Goal: Task Accomplishment & Management: Complete application form

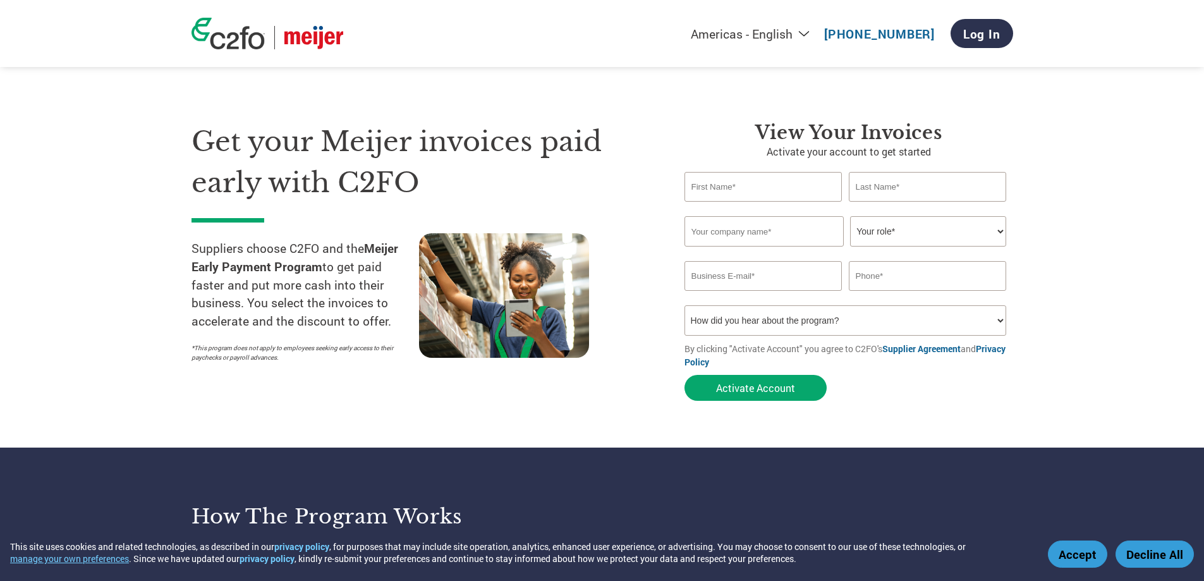
click at [791, 186] on input "text" at bounding box center [764, 187] width 158 height 30
type input "Saro"
type input "Umubyeyi"
type input "[PERSON_NAME]"
click at [886, 226] on select "Your role* CFO Controller Credit Manager Finance Director Treasurer CEO Preside…" at bounding box center [928, 231] width 156 height 30
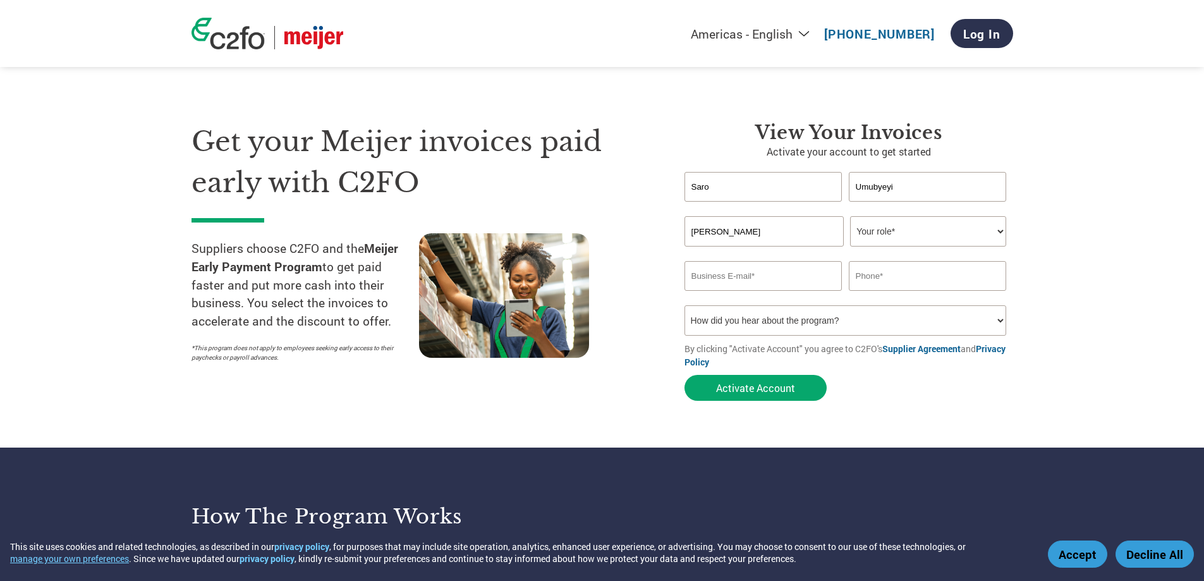
select select "ACCOUNTS_RECEIVABLE"
click at [850, 216] on select "Your role* CFO Controller Credit Manager Finance Director Treasurer CEO Preside…" at bounding box center [928, 231] width 156 height 30
click at [766, 274] on input "email" at bounding box center [764, 276] width 158 height 30
click at [717, 281] on input "email" at bounding box center [764, 276] width 158 height 30
paste input "[EMAIL_ADDRESS][DOMAIN_NAME]"
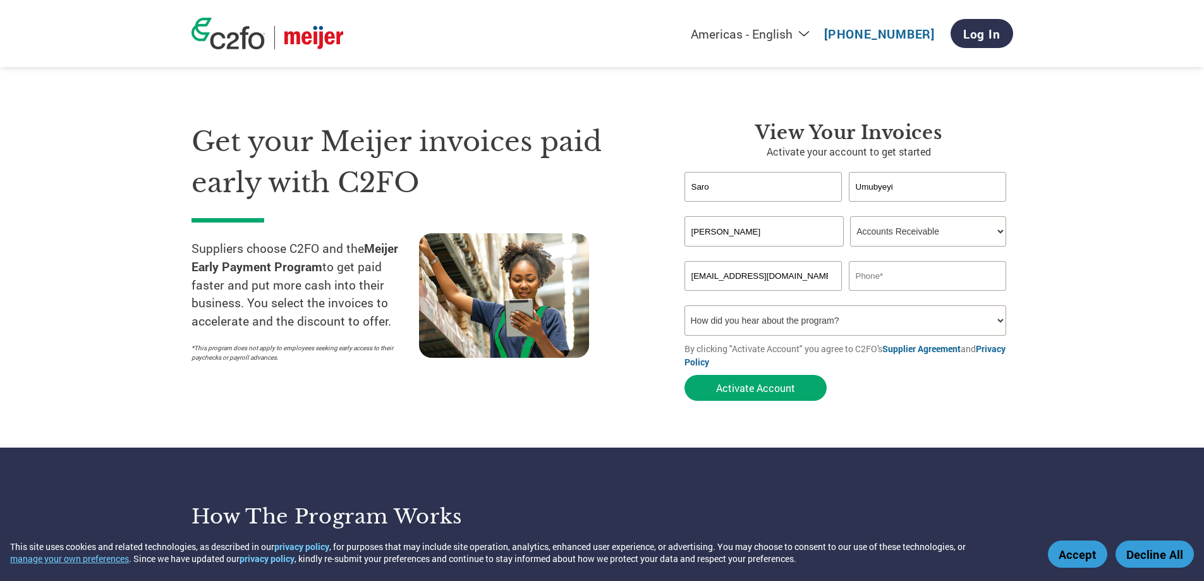
type input "[EMAIL_ADDRESS][DOMAIN_NAME]"
click at [892, 276] on input "text" at bounding box center [928, 276] width 158 height 30
type input "3032201400"
click at [770, 319] on select "How did you hear about the program? Received a letter Email Social Media Online…" at bounding box center [846, 320] width 322 height 30
select select "Email"
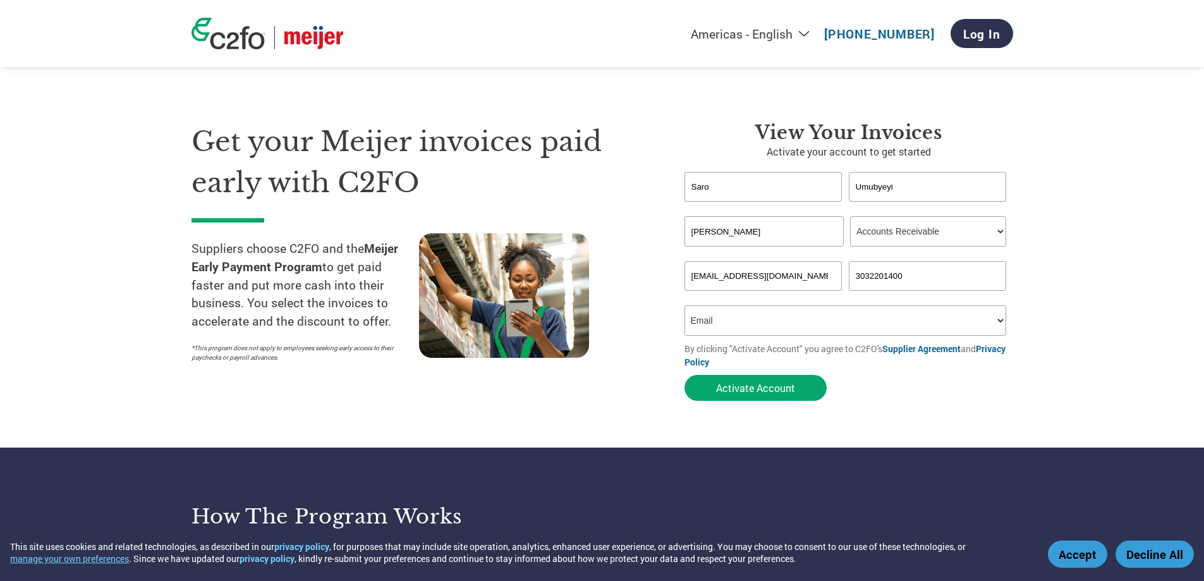
click at [685, 305] on select "How did you hear about the program? Received a letter Email Social Media Online…" at bounding box center [846, 320] width 322 height 30
click at [798, 386] on button "Activate Account" at bounding box center [756, 388] width 142 height 26
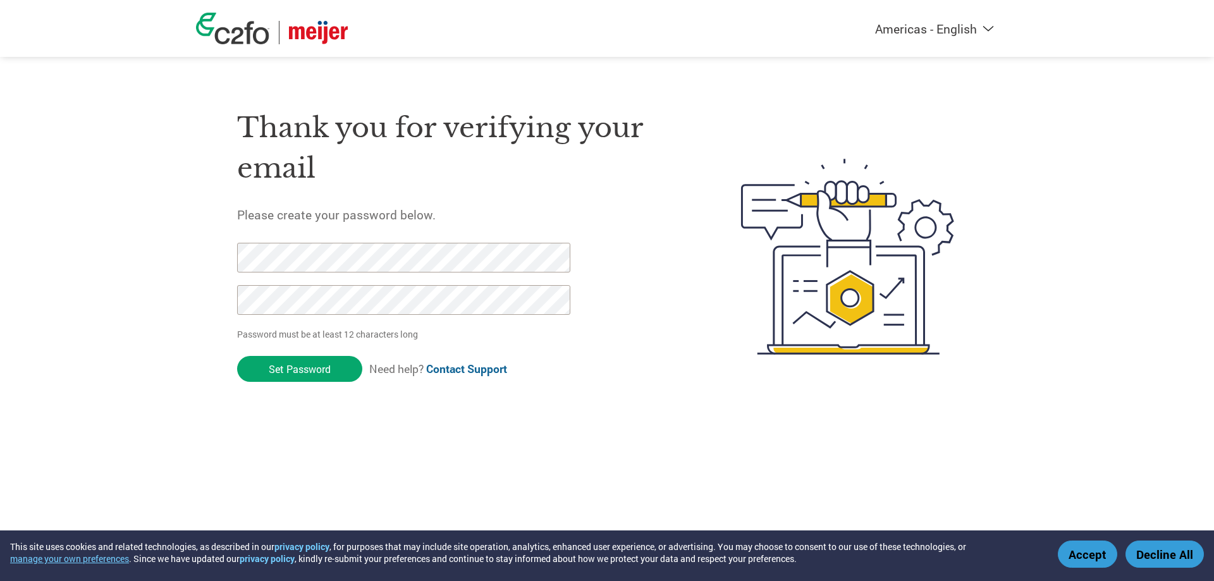
click at [571, 133] on h1 "Thank you for verifying your email" at bounding box center [459, 148] width 444 height 82
click at [297, 366] on input "Set Password" at bounding box center [299, 369] width 125 height 26
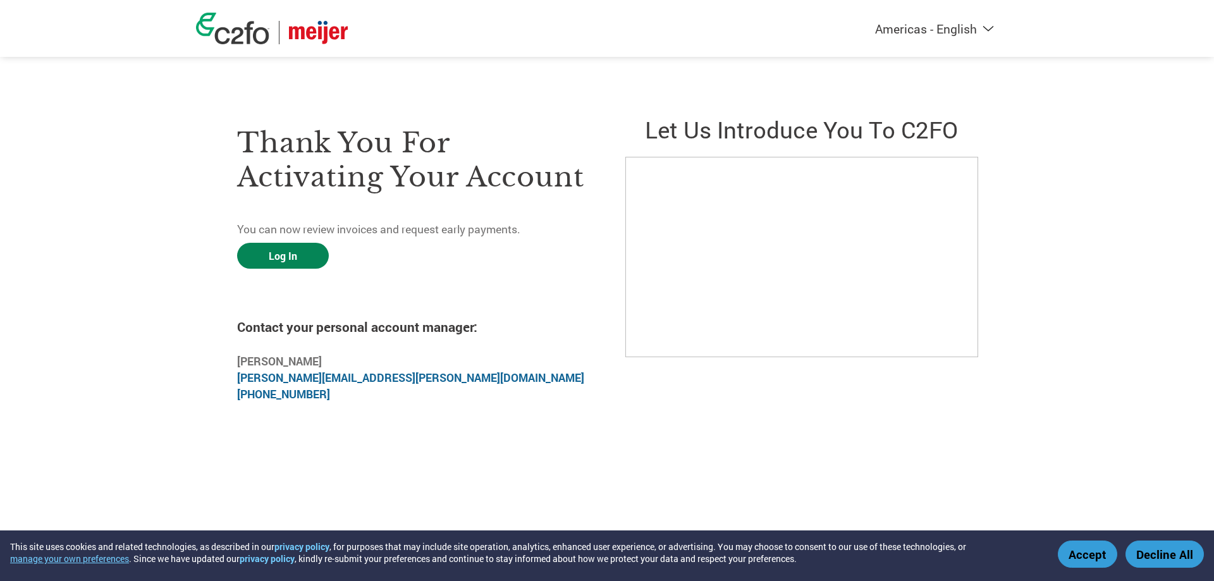
click at [256, 259] on link "Log In" at bounding box center [283, 256] width 92 height 26
